Goal: Check status: Check status

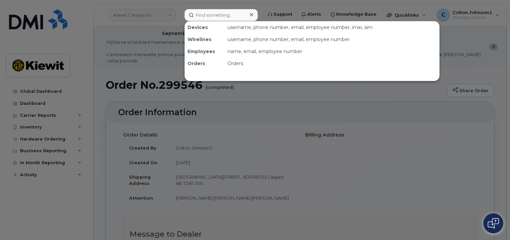
click at [224, 13] on input at bounding box center [221, 15] width 73 height 12
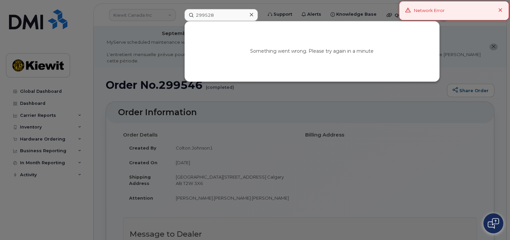
type input "299528"
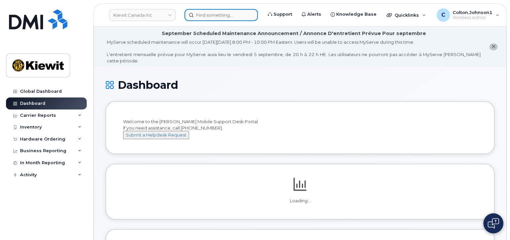
click at [220, 17] on input at bounding box center [221, 15] width 73 height 12
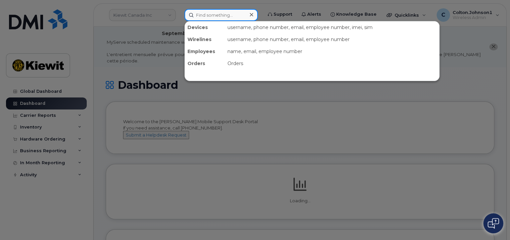
paste input "299528"
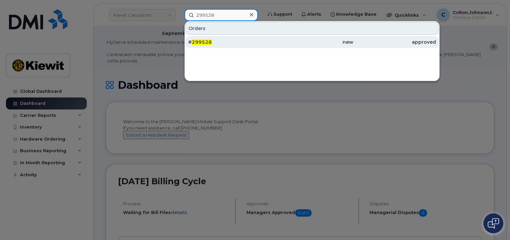
type input "299528"
click at [222, 41] on div "# 299528" at bounding box center [229, 42] width 83 height 7
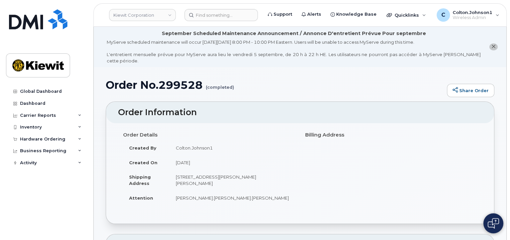
click at [440, 212] on div "Order Details Created By Colton.Johnson1 Created On August 28, 2025 Shipping Ad…" at bounding box center [300, 173] width 388 height 100
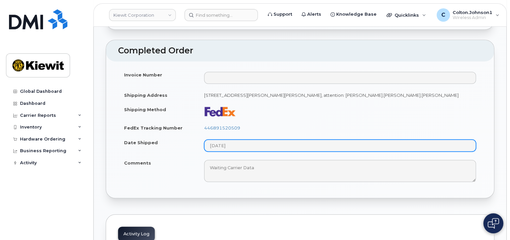
scroll to position [367, 0]
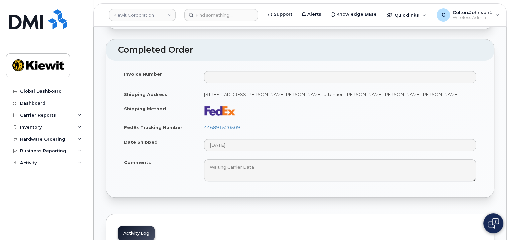
click at [476, 120] on td "446891520509" at bounding box center [340, 127] width 284 height 15
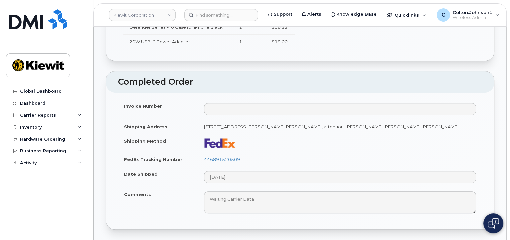
scroll to position [334, 0]
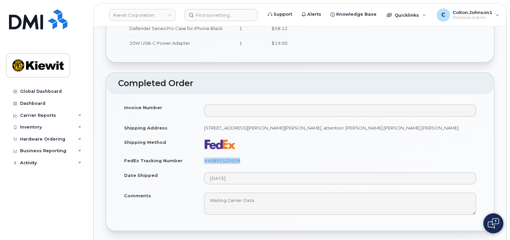
drag, startPoint x: 201, startPoint y: 148, endPoint x: 252, endPoint y: 145, distance: 51.5
click at [252, 153] on td "446891520509" at bounding box center [340, 160] width 284 height 15
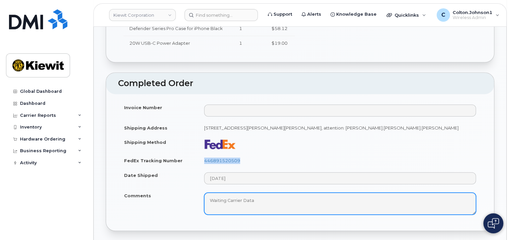
copy link "446891520509"
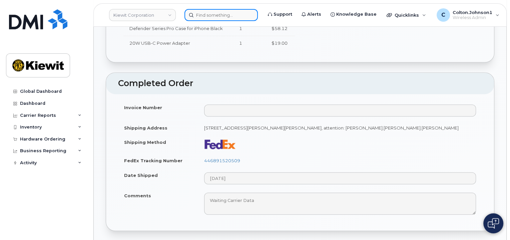
click at [196, 18] on input at bounding box center [221, 15] width 73 height 12
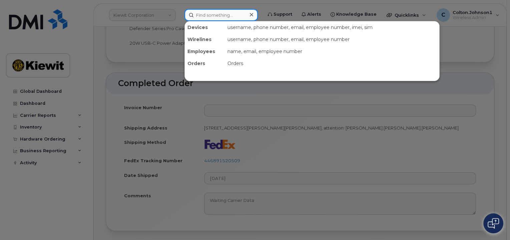
paste input "299544"
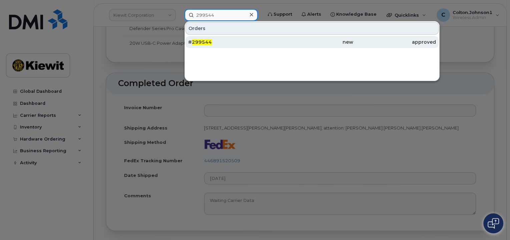
type input "299544"
click at [256, 41] on div "# 299544" at bounding box center [229, 42] width 83 height 7
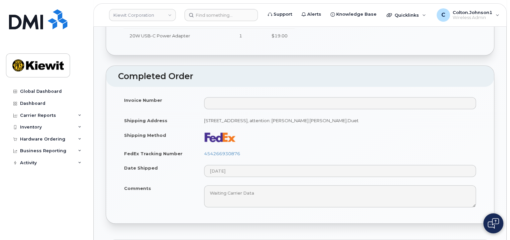
scroll to position [334, 0]
click at [206, 152] on link "454266930876" at bounding box center [222, 154] width 36 height 5
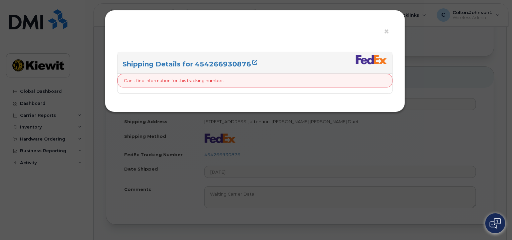
click at [480, 96] on div "× Shipping Details for 454266930876 Can't find information for this tracking nu…" at bounding box center [256, 120] width 512 height 240
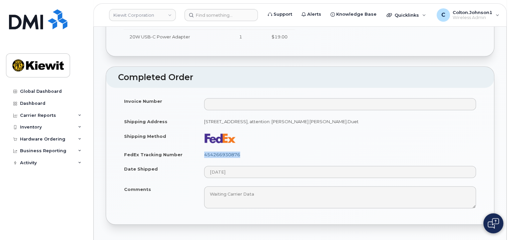
drag, startPoint x: 238, startPoint y: 148, endPoint x: 206, endPoint y: 148, distance: 32.0
click at [206, 148] on td "454266930876" at bounding box center [340, 154] width 284 height 15
copy link "454266930876"
click at [221, 23] on header "Kiewit Corporation Support Alerts Knowledge Base Quicklinks Suspend / Cancel De…" at bounding box center [300, 14] width 414 height 23
click at [218, 21] on header "Kiewit Corporation Support Alerts Knowledge Base Quicklinks Suspend / Cancel De…" at bounding box center [300, 14] width 414 height 23
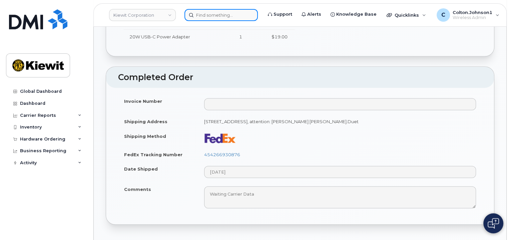
click at [218, 21] on div at bounding box center [221, 15] width 73 height 12
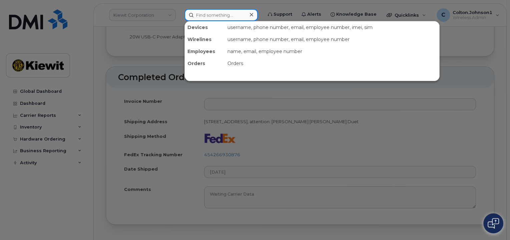
paste input "299640"
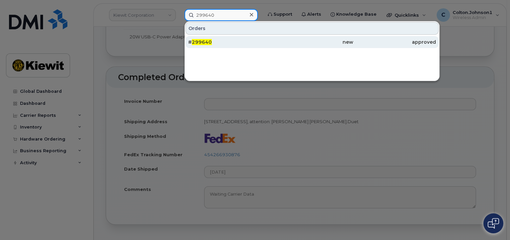
type input "299640"
click at [274, 45] on div "new" at bounding box center [312, 42] width 83 height 12
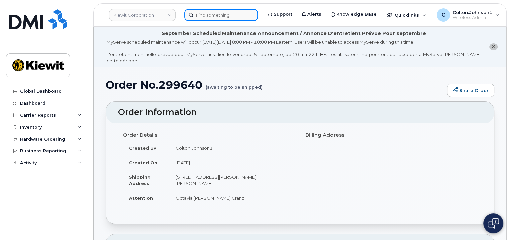
click at [218, 13] on input at bounding box center [221, 15] width 73 height 12
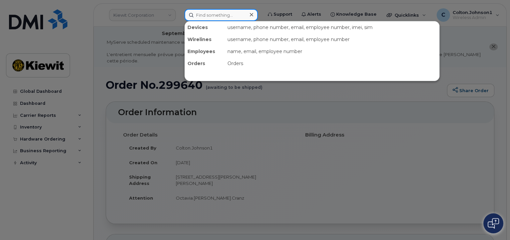
paste input "299646"
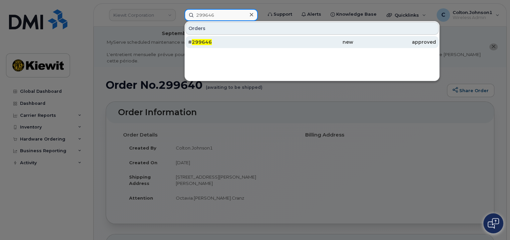
type input "299646"
click at [233, 40] on div "# 299646" at bounding box center [229, 42] width 83 height 7
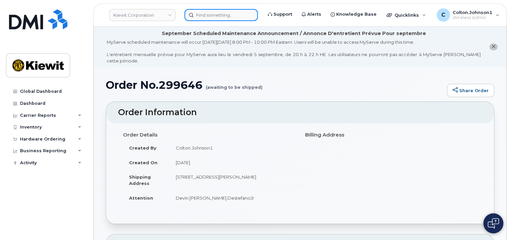
click at [223, 14] on input at bounding box center [221, 15] width 73 height 12
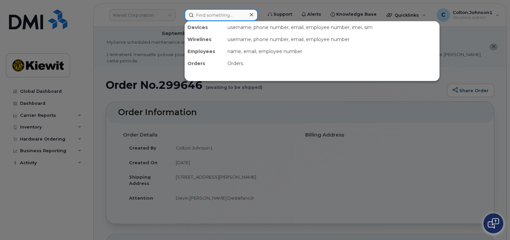
paste input "299526"
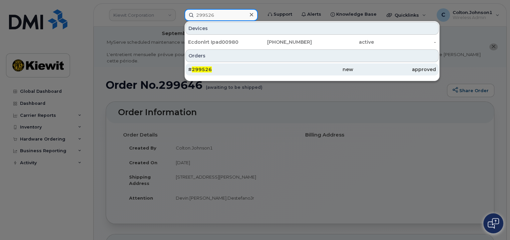
type input "299526"
click at [245, 67] on div "# 299526" at bounding box center [229, 69] width 83 height 7
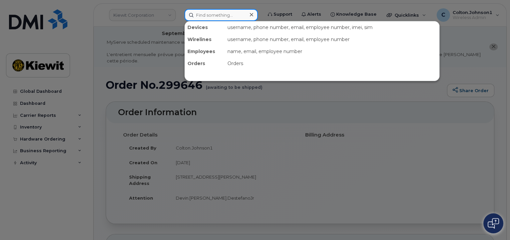
click at [210, 21] on div "Devices username, phone number, email, employee number, imei, sim Wirelines use…" at bounding box center [221, 15] width 73 height 12
click at [210, 15] on input at bounding box center [221, 15] width 73 height 12
paste input "299605"
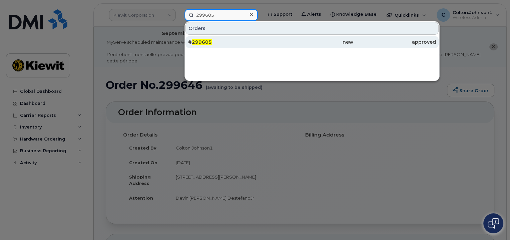
type input "299605"
click at [231, 40] on div "# 299605" at bounding box center [229, 42] width 83 height 7
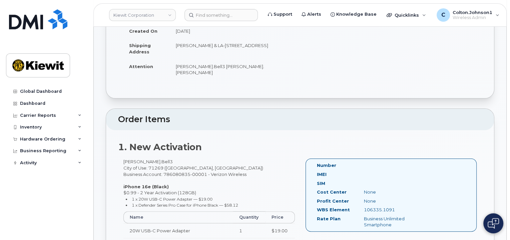
scroll to position [134, 0]
